Goal: Transaction & Acquisition: Purchase product/service

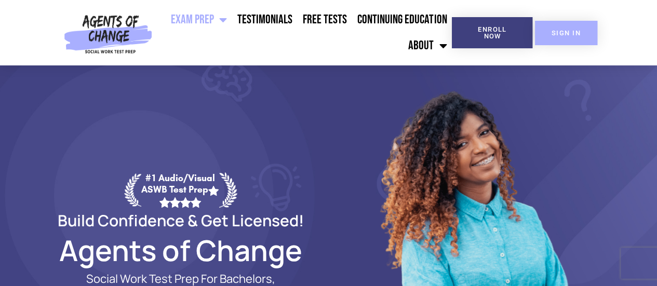
click at [568, 32] on span "SIGN IN" at bounding box center [565, 33] width 29 height 7
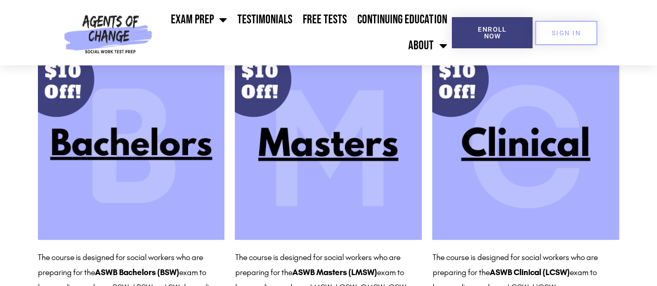
scroll to position [117, 0]
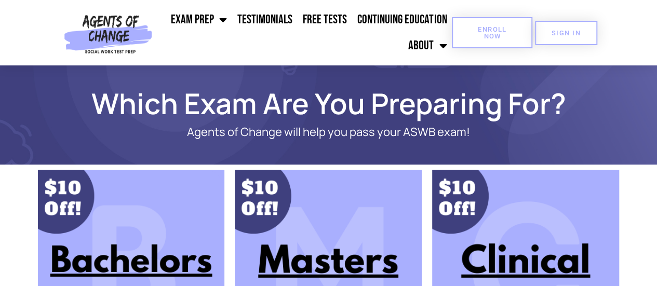
click at [499, 33] on span "Enroll Now" at bounding box center [491, 32] width 47 height 13
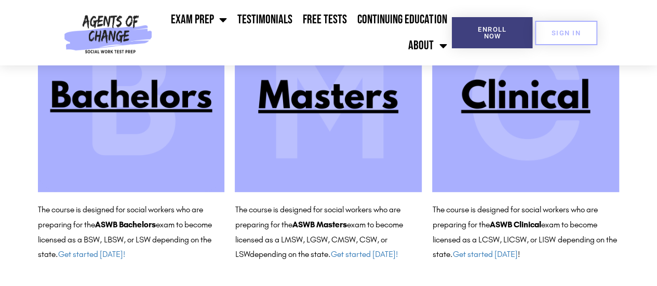
scroll to position [171, 0]
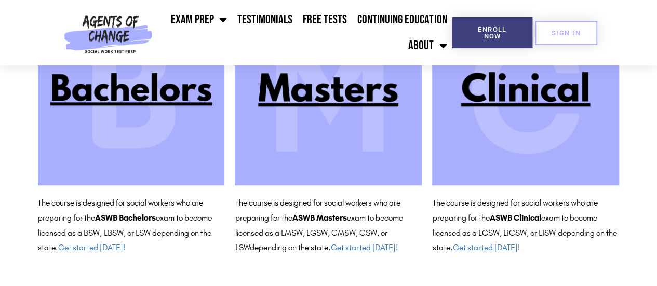
click at [320, 92] on img at bounding box center [328, 91] width 187 height 187
